Goal: Find contact information: Obtain details needed to contact an individual or organization

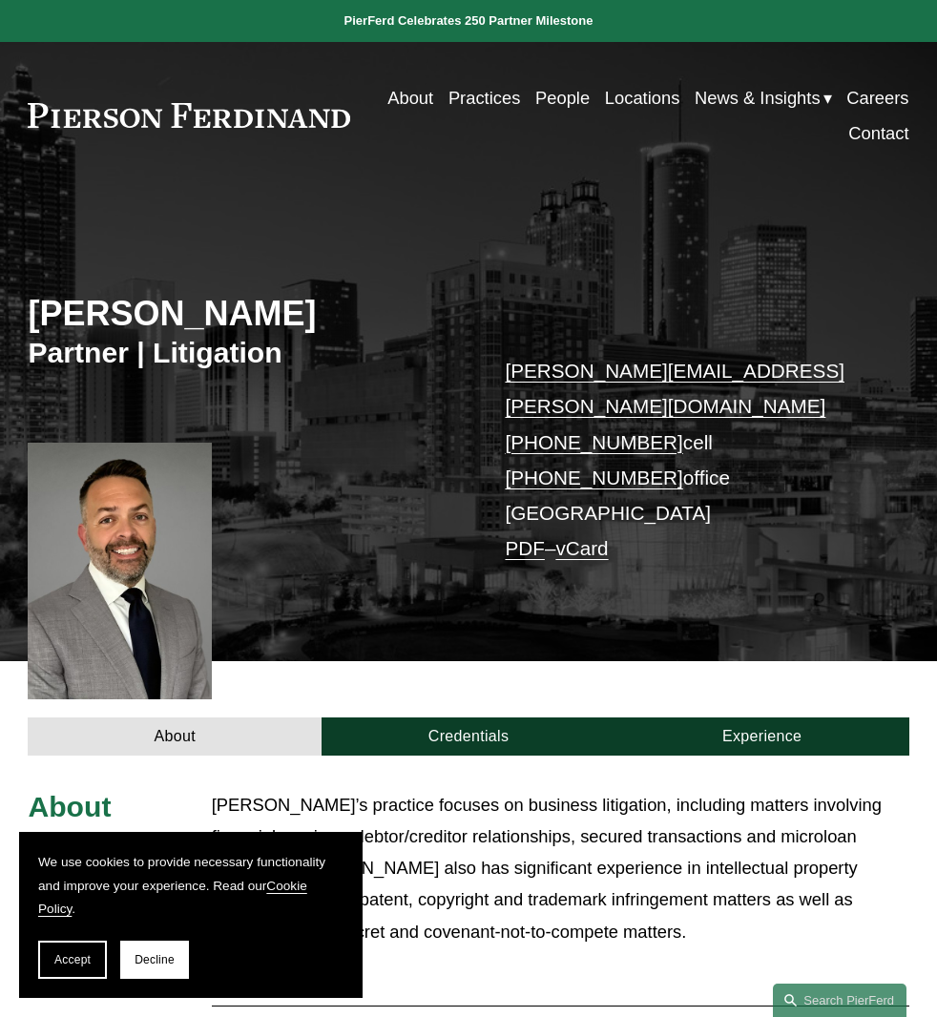
click at [495, 238] on div "[PERSON_NAME] Partner | Litigation [PERSON_NAME][EMAIL_ADDRESS][PERSON_NAME][DO…" at bounding box center [468, 439] width 937 height 445
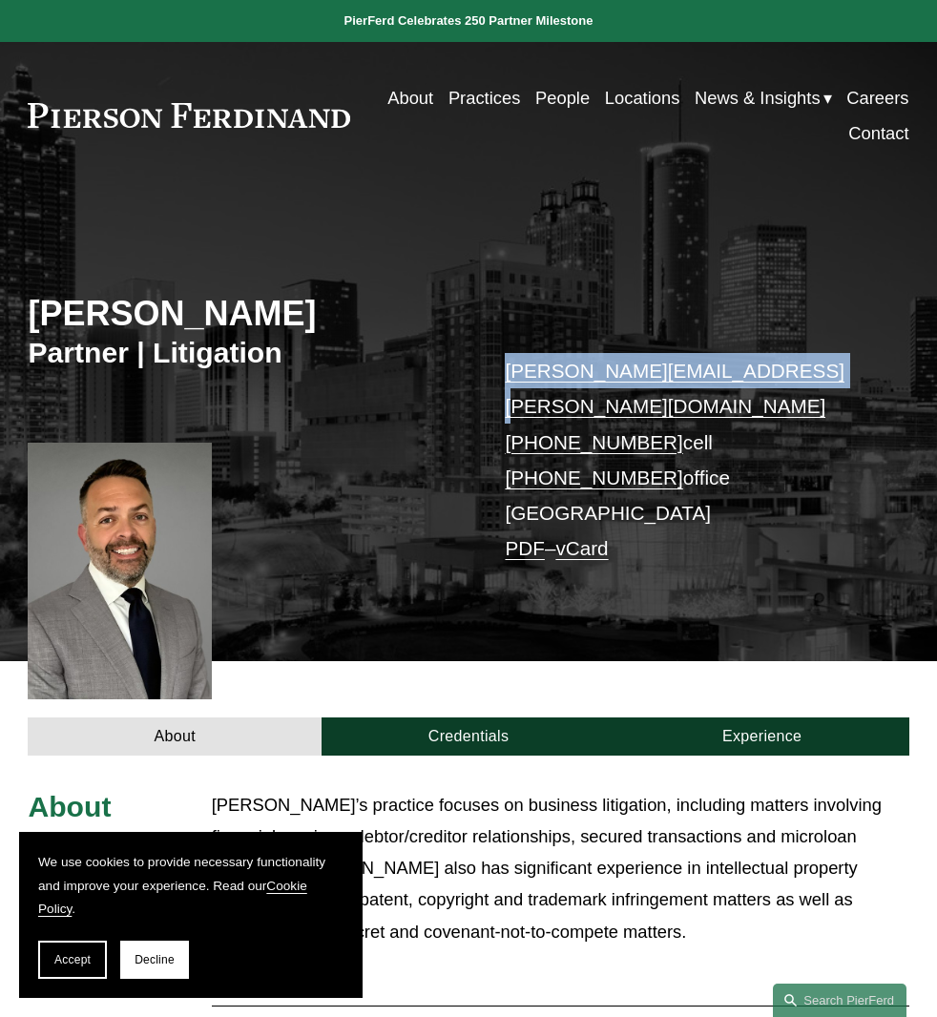
drag, startPoint x: 783, startPoint y: 377, endPoint x: 498, endPoint y: 376, distance: 284.4
click at [498, 376] on div "[PERSON_NAME] Partner | Litigation [PERSON_NAME][EMAIL_ADDRESS][PERSON_NAME][DO…" at bounding box center [468, 439] width 937 height 445
copy link "[PERSON_NAME][EMAIL_ADDRESS][PERSON_NAME][DOMAIN_NAME]"
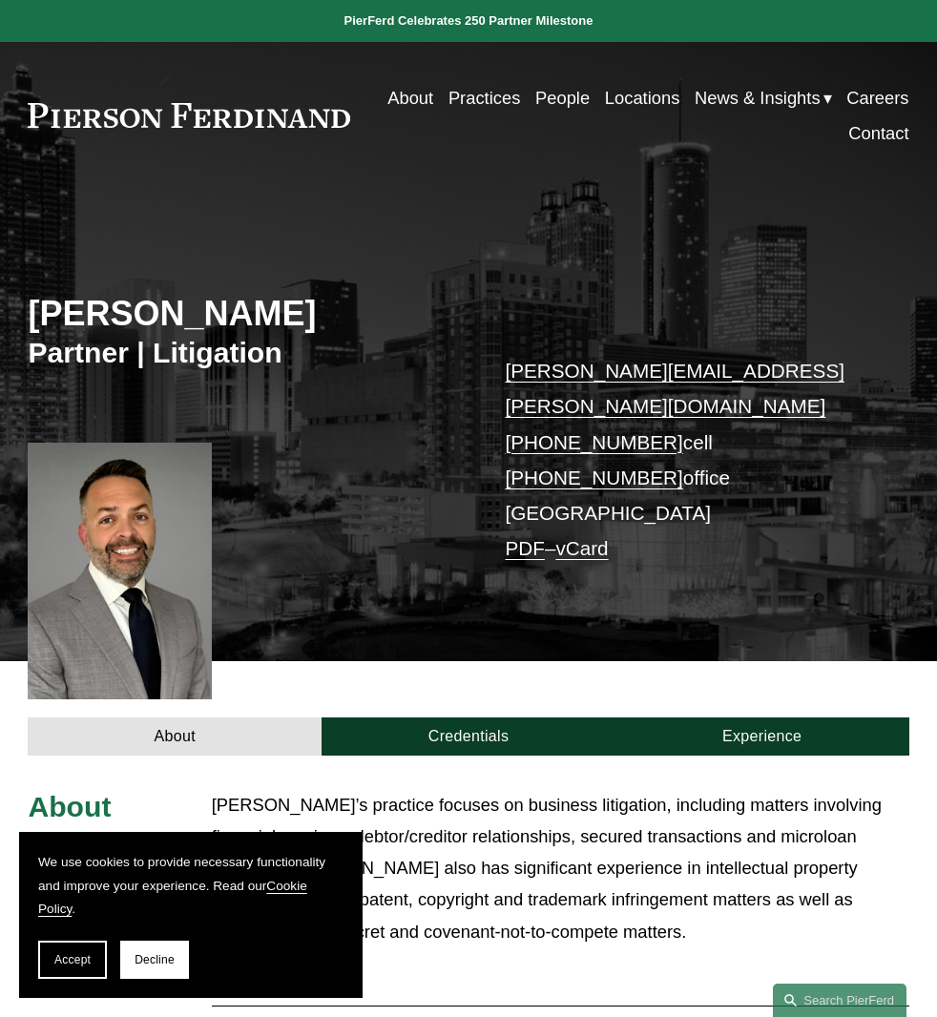
click at [747, 408] on p "[PERSON_NAME][EMAIL_ADDRESS][PERSON_NAME][DOMAIN_NAME] [PHONE_NUMBER] cell [PHO…" at bounding box center [688, 460] width 367 height 214
drag, startPoint x: 489, startPoint y: 413, endPoint x: 652, endPoint y: 419, distance: 163.3
click at [652, 419] on div "[PERSON_NAME] Partner | Litigation [PERSON_NAME][EMAIL_ADDRESS][PERSON_NAME][DO…" at bounding box center [468, 439] width 937 height 445
copy link "[PHONE_NUMBER]"
drag, startPoint x: 494, startPoint y: 442, endPoint x: 656, endPoint y: 447, distance: 161.4
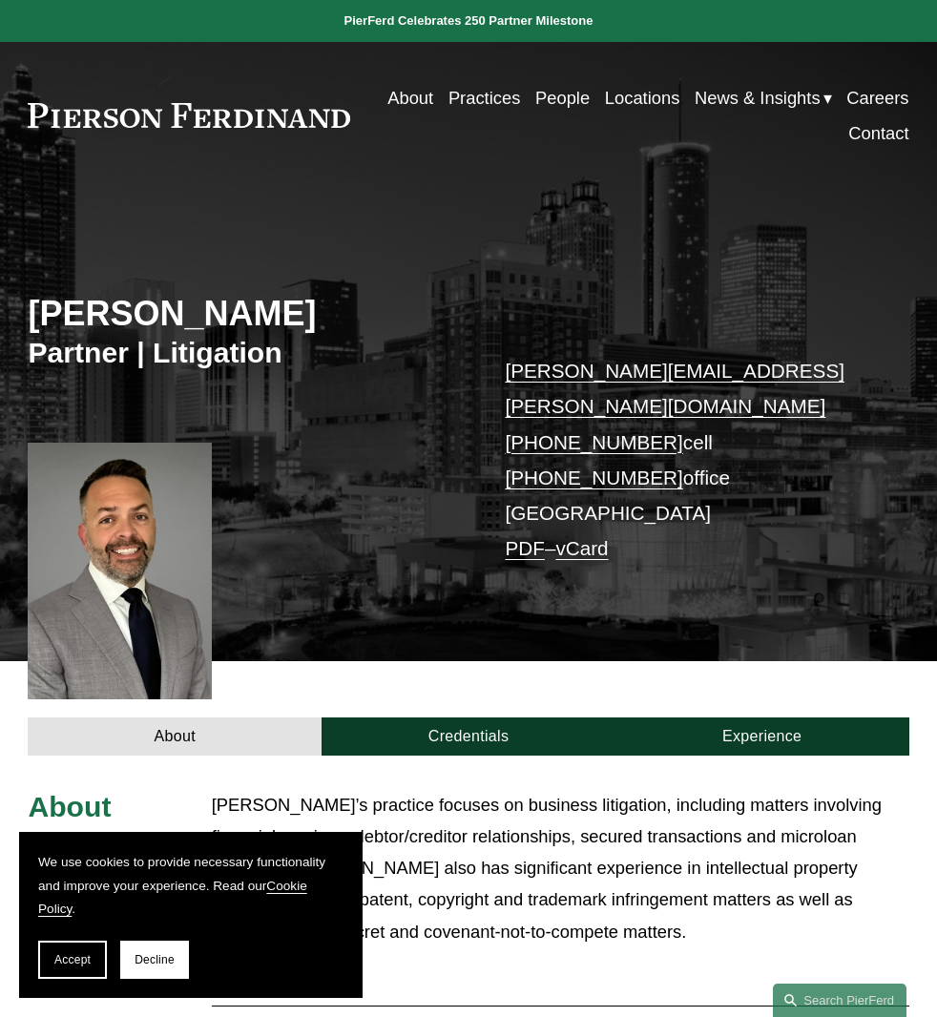
click at [656, 447] on div "[PERSON_NAME] Partner | Litigation [PERSON_NAME][EMAIL_ADDRESS][PERSON_NAME][DO…" at bounding box center [468, 439] width 937 height 445
copy link "[PHONE_NUMBER]"
click at [593, 596] on div "[PERSON_NAME] Partner | Litigation [PERSON_NAME][EMAIL_ADDRESS][PERSON_NAME][DO…" at bounding box center [468, 439] width 937 height 445
click at [590, 537] on link "vCard" at bounding box center [581, 548] width 52 height 22
